Goal: Navigation & Orientation: Find specific page/section

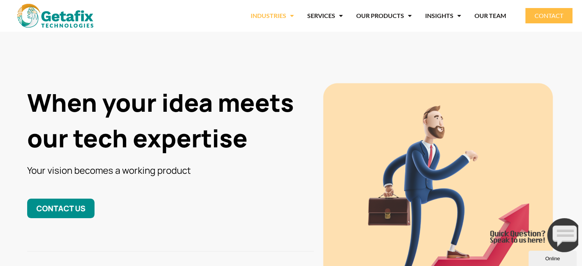
click at [290, 15] on span "Menu" at bounding box center [290, 16] width 8 height 14
click at [348, 12] on li "SERVICES SOFTWARE DEVELOPMENT SALESFORCE DEVELOPMENT JAVA DEVELOPMENT PYTHON DE…" at bounding box center [325, 16] width 49 height 18
click at [341, 16] on span "Menu" at bounding box center [339, 16] width 8 height 14
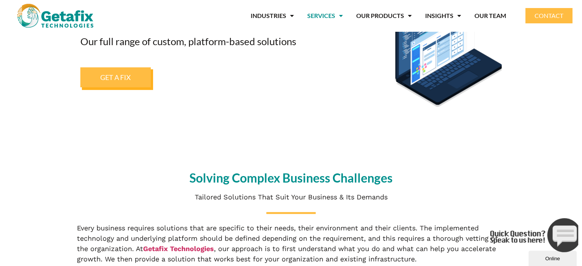
scroll to position [38, 0]
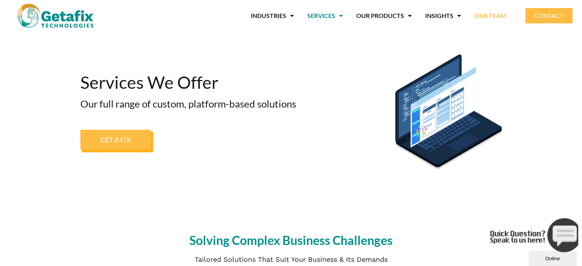
click at [489, 16] on link "OUR TEAM" at bounding box center [491, 16] width 32 height 18
